Goal: Information Seeking & Learning: Find specific fact

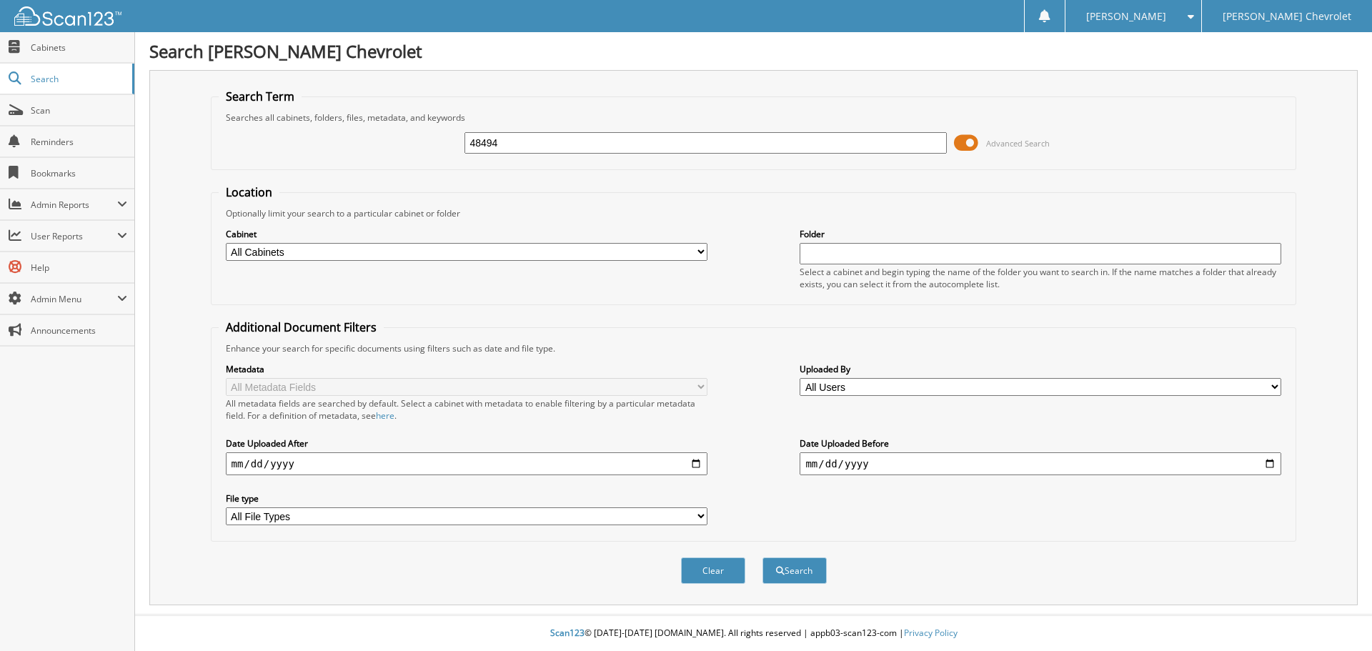
type input "48494"
click at [762, 557] on button "Search" at bounding box center [794, 570] width 64 height 26
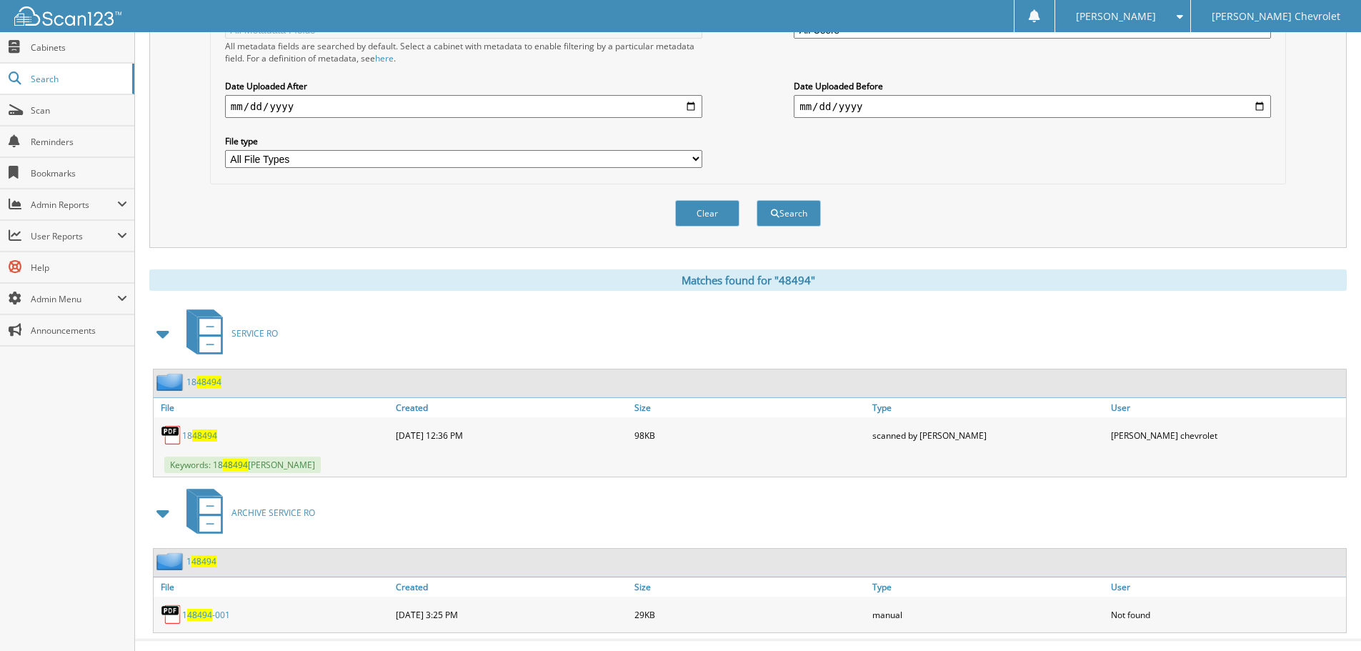
scroll to position [383, 0]
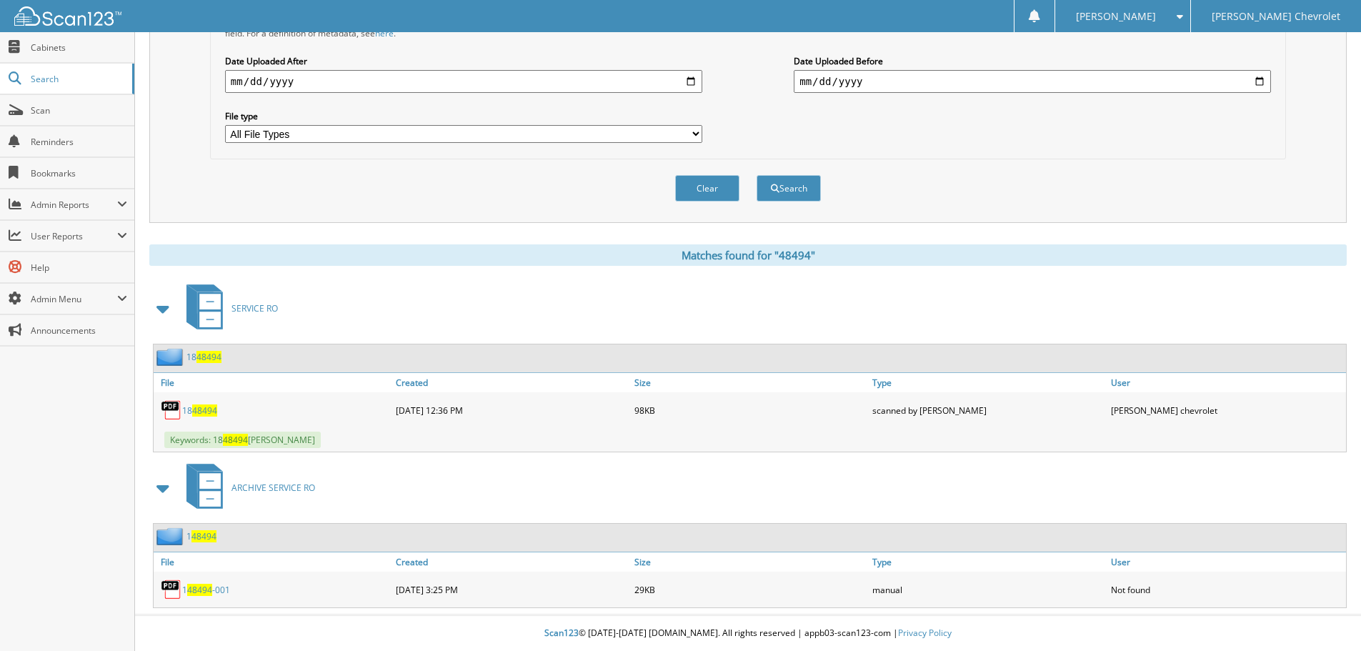
click at [974, 181] on div "Clear Search" at bounding box center [748, 188] width 1076 height 58
